Goal: Task Accomplishment & Management: Manage account settings

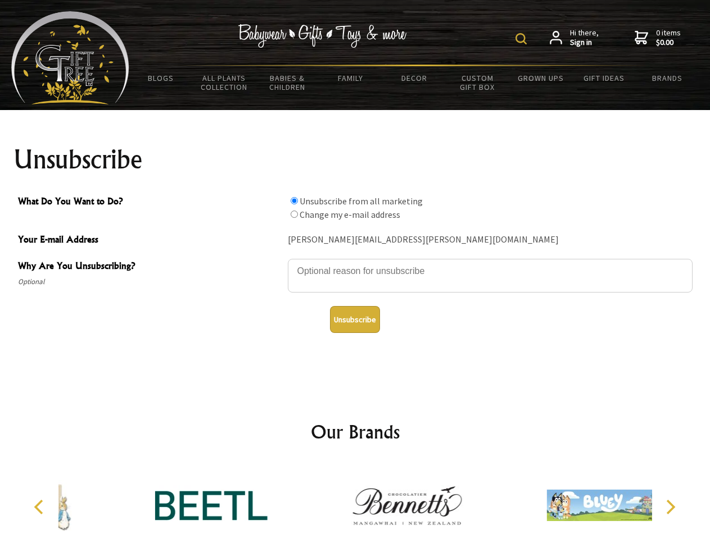
click at [523, 39] on img at bounding box center [520, 38] width 11 height 11
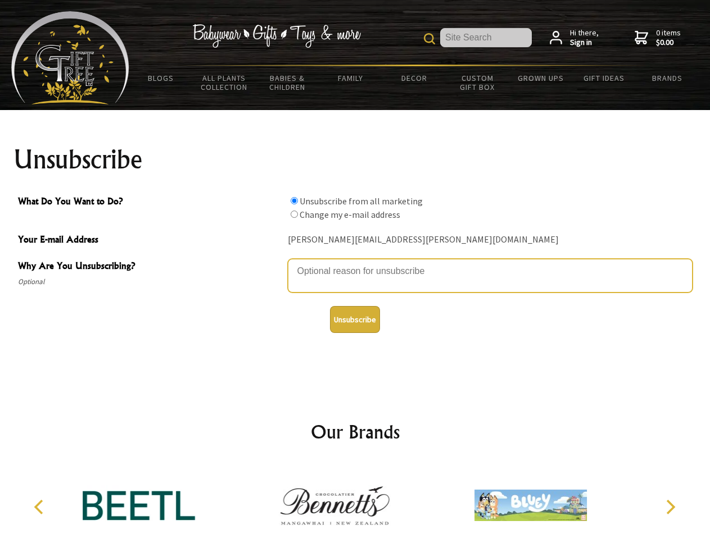
click at [355, 263] on textarea "Why Are You Unsubscribing?" at bounding box center [490, 276] width 405 height 34
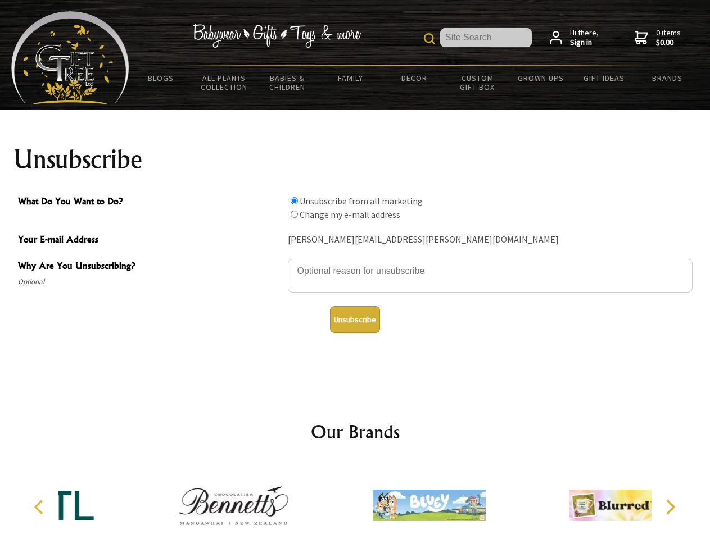
click at [294, 201] on input "What Do You Want to Do?" at bounding box center [293, 200] width 7 height 7
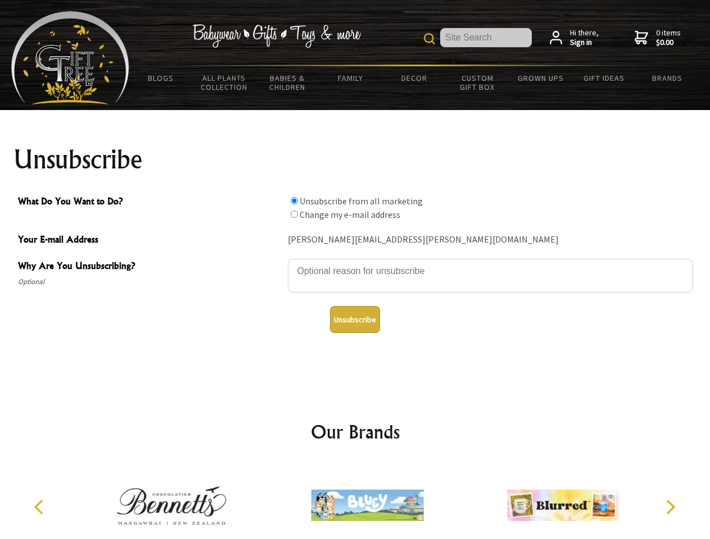
click at [294, 214] on input "What Do You Want to Do?" at bounding box center [293, 214] width 7 height 7
radio input "true"
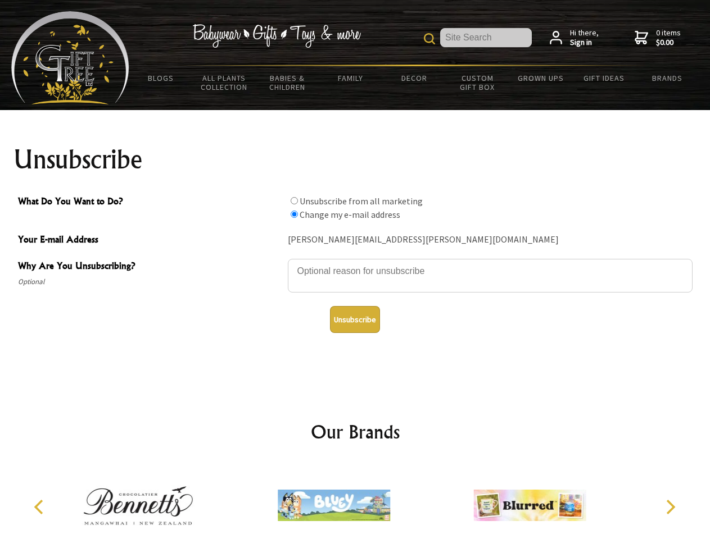
click at [355, 320] on button "Unsubscribe" at bounding box center [355, 319] width 50 height 27
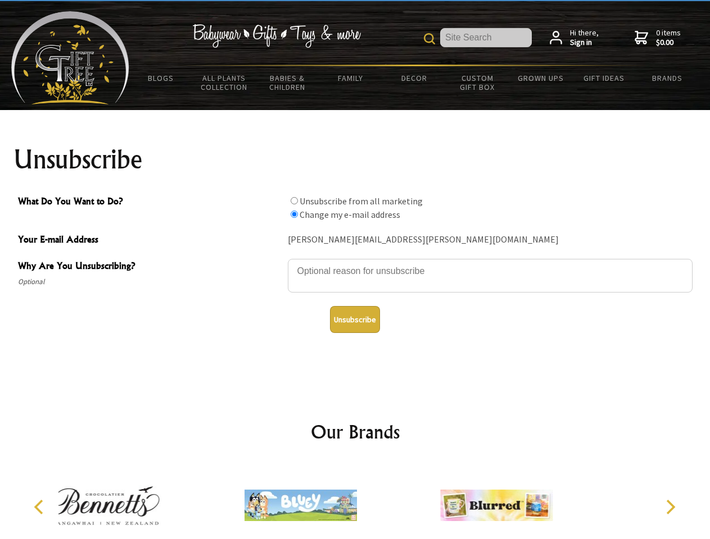
click at [355, 501] on img at bounding box center [300, 506] width 112 height 84
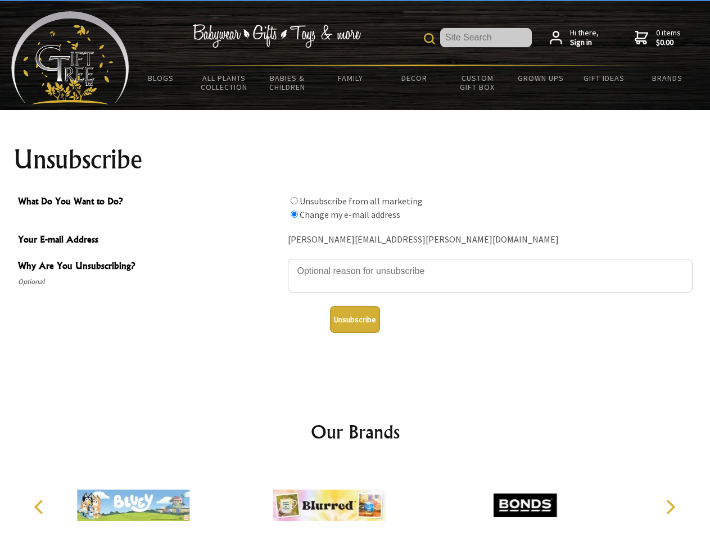
click at [40, 507] on icon "Previous" at bounding box center [40, 507] width 15 height 15
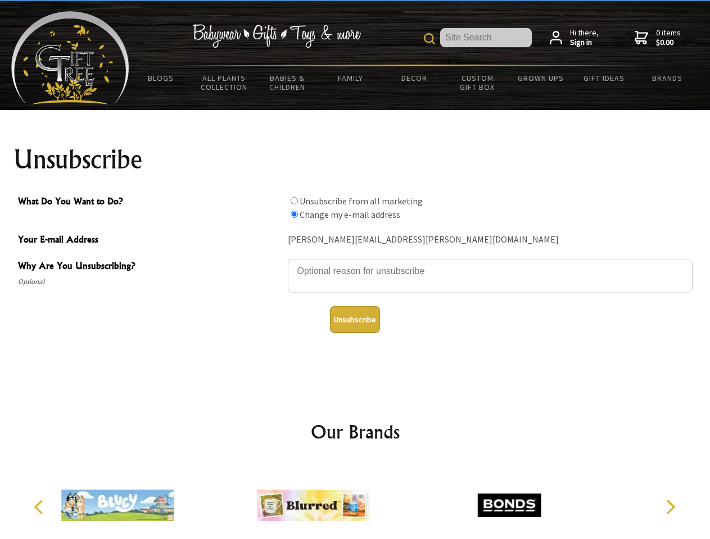
click at [670, 507] on icon "Next" at bounding box center [669, 507] width 15 height 15
